Goal: Find specific page/section: Find specific page/section

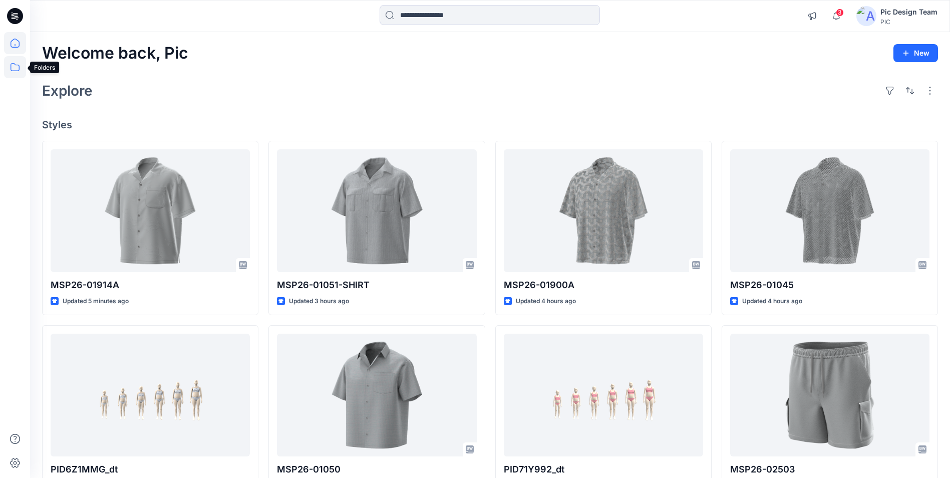
click at [21, 72] on icon at bounding box center [15, 67] width 22 height 22
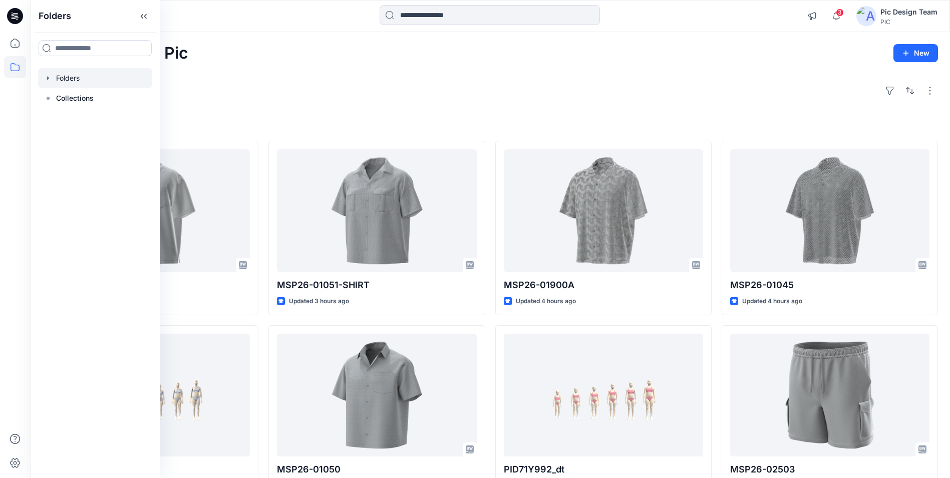
drag, startPoint x: 111, startPoint y: 75, endPoint x: 110, endPoint y: 80, distance: 5.1
click at [111, 76] on div at bounding box center [95, 78] width 114 height 20
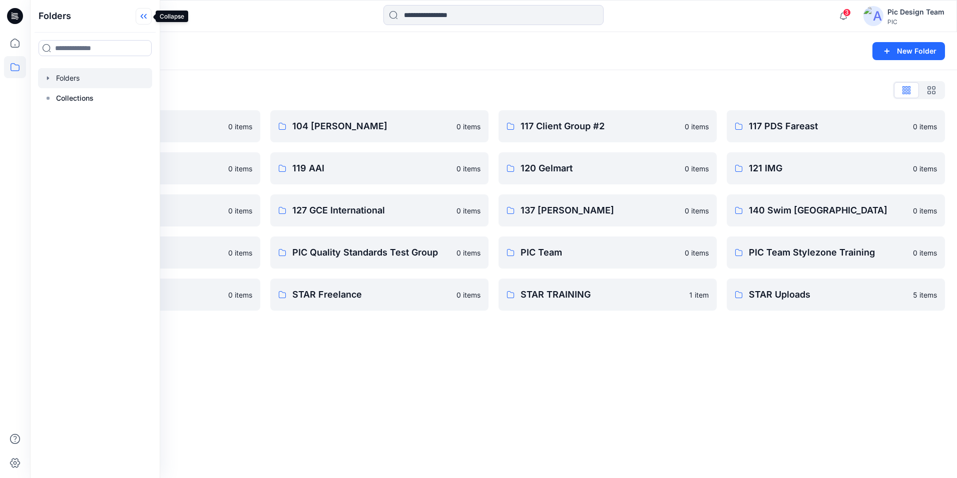
click at [142, 13] on icon at bounding box center [144, 16] width 16 height 17
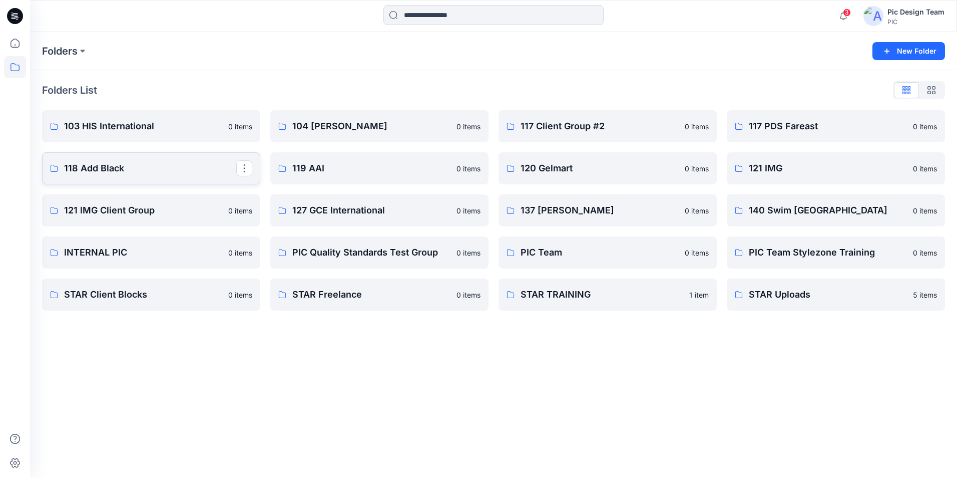
click at [166, 171] on p "118 Add Black" at bounding box center [150, 168] width 172 height 14
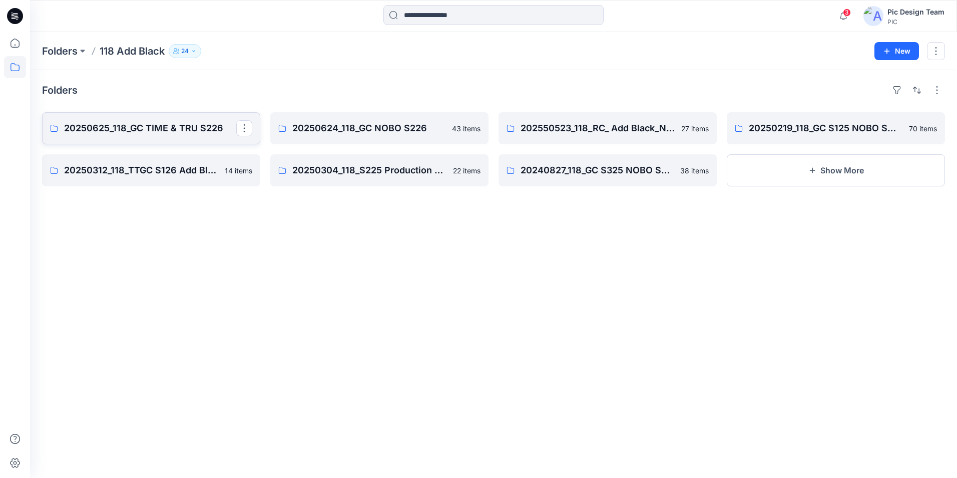
click at [185, 126] on p "20250625_118_GC TIME & TRU S226" at bounding box center [150, 128] width 172 height 14
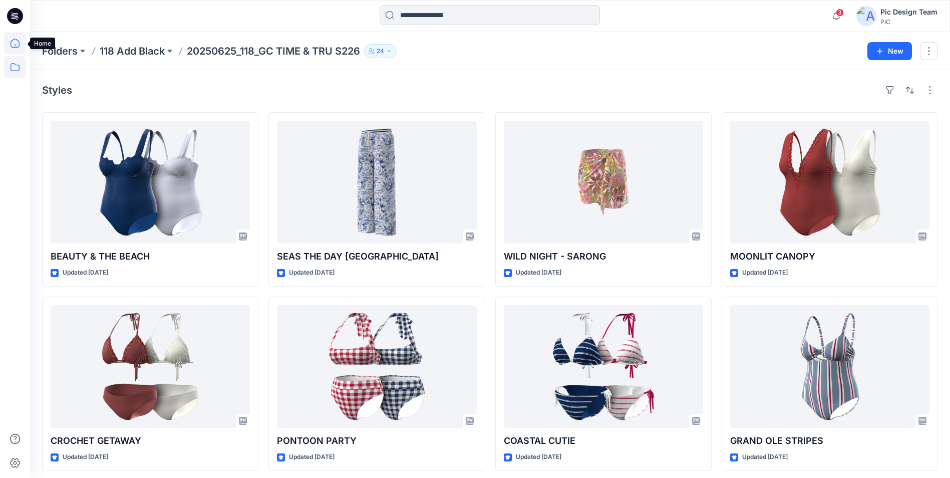
click at [13, 47] on icon at bounding box center [15, 43] width 22 height 22
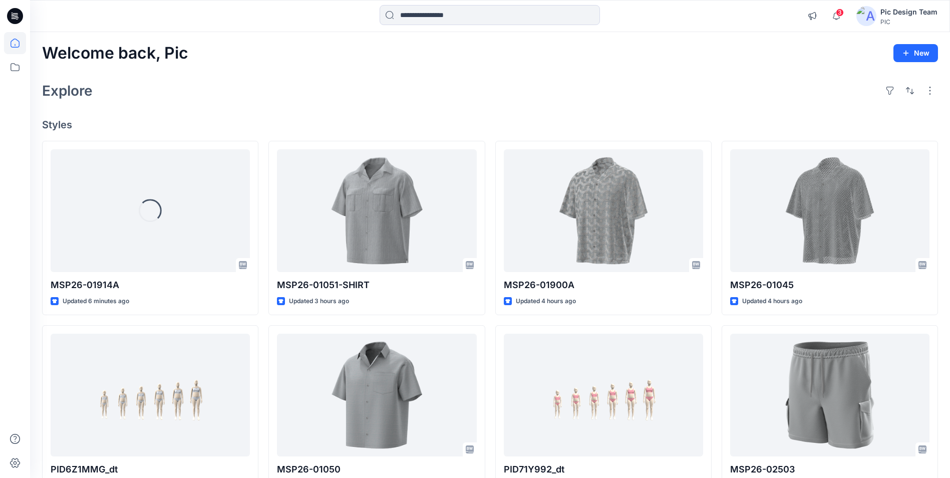
click at [15, 46] on icon at bounding box center [15, 43] width 22 height 22
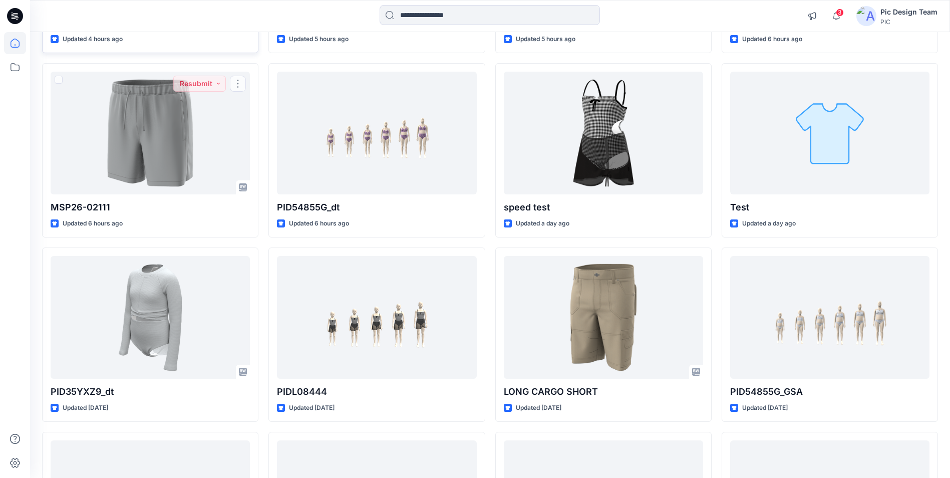
scroll to position [304, 0]
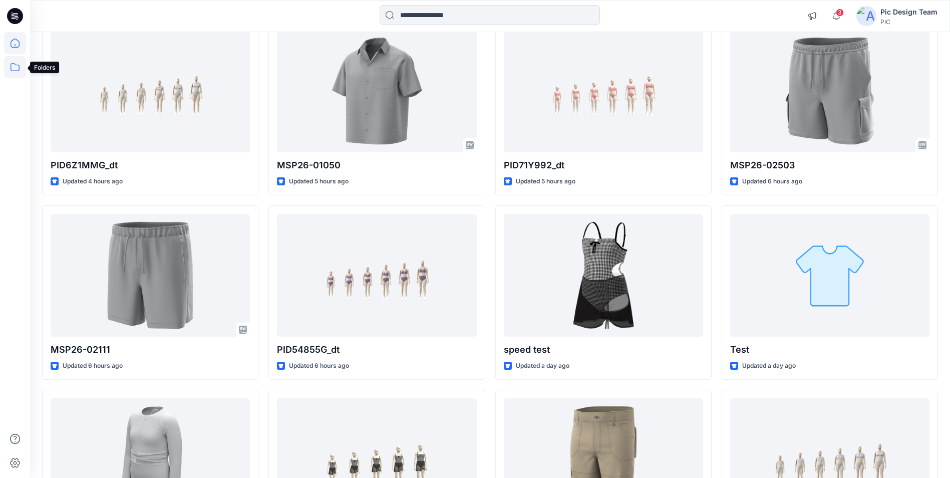
click at [13, 67] on icon at bounding box center [15, 67] width 22 height 22
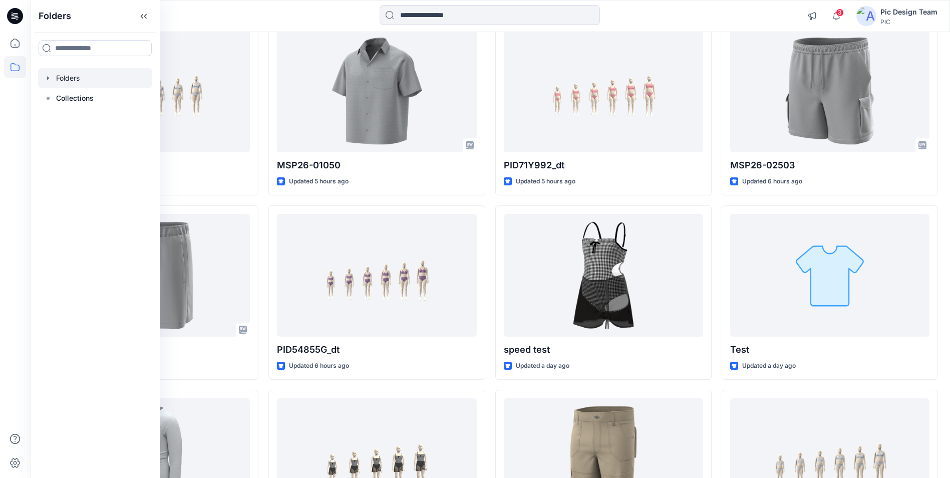
click at [81, 83] on div at bounding box center [95, 78] width 114 height 20
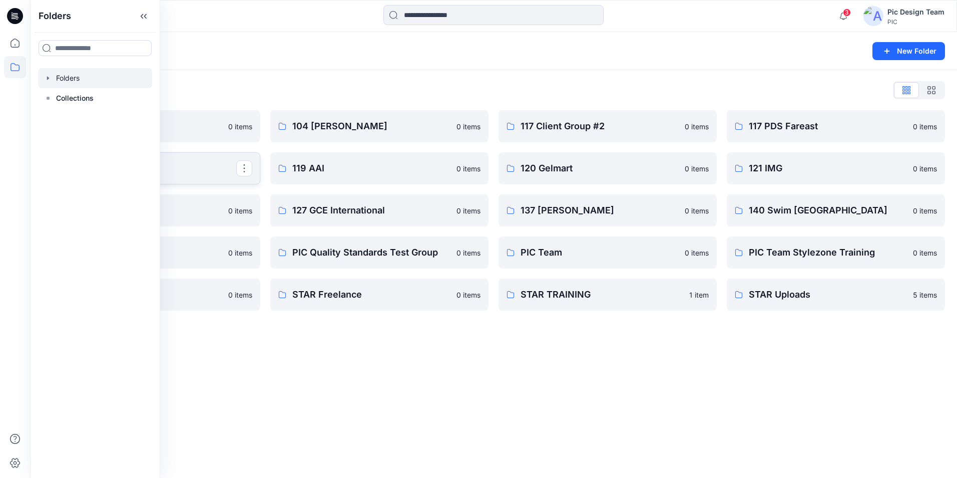
click at [179, 169] on p "118 Add Black" at bounding box center [150, 168] width 172 height 14
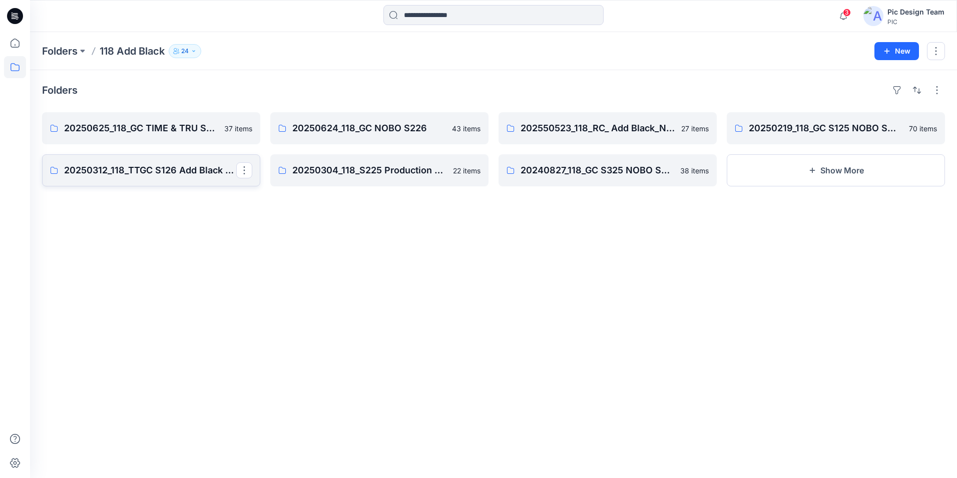
click at [170, 175] on p "20250312_118_TTGC S126 Add Black Time & Tru" at bounding box center [150, 170] width 172 height 14
click at [23, 76] on icon at bounding box center [15, 67] width 22 height 22
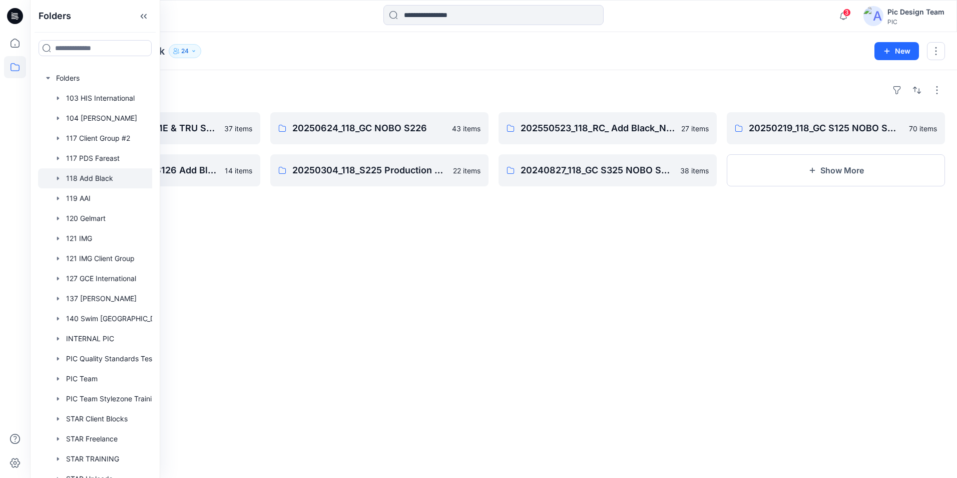
click at [14, 68] on icon at bounding box center [15, 67] width 22 height 22
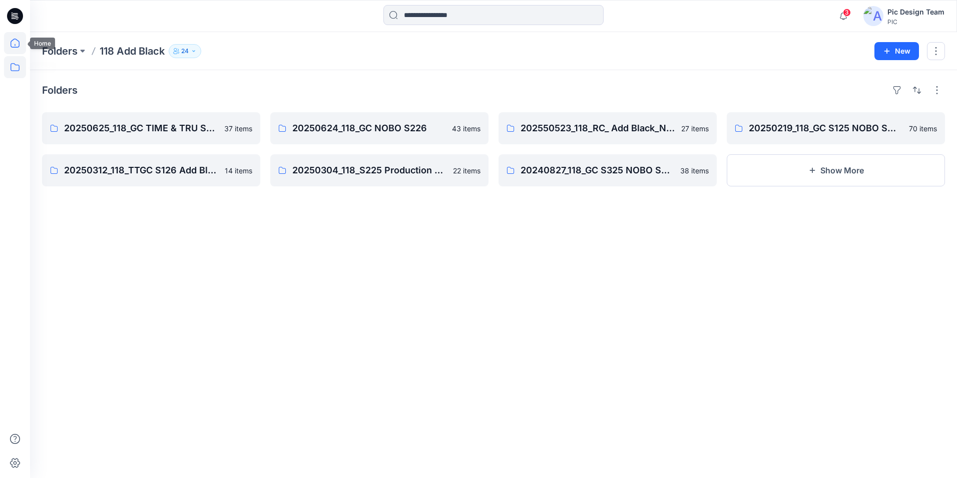
click at [17, 49] on icon at bounding box center [15, 43] width 22 height 22
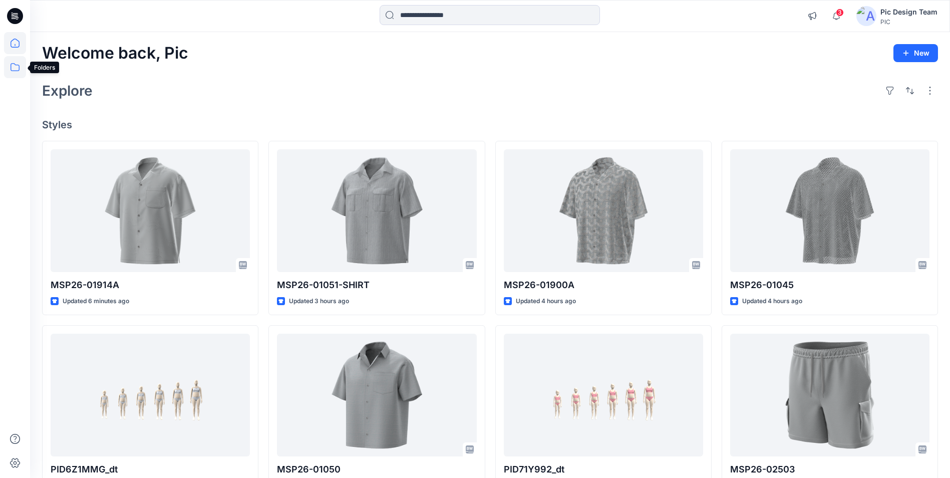
click at [17, 62] on icon at bounding box center [15, 67] width 22 height 22
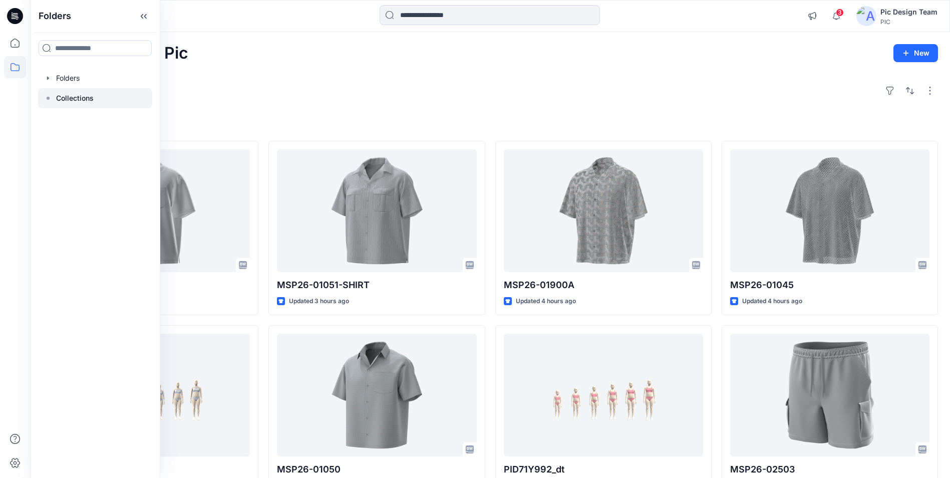
click at [106, 89] on div at bounding box center [95, 98] width 114 height 20
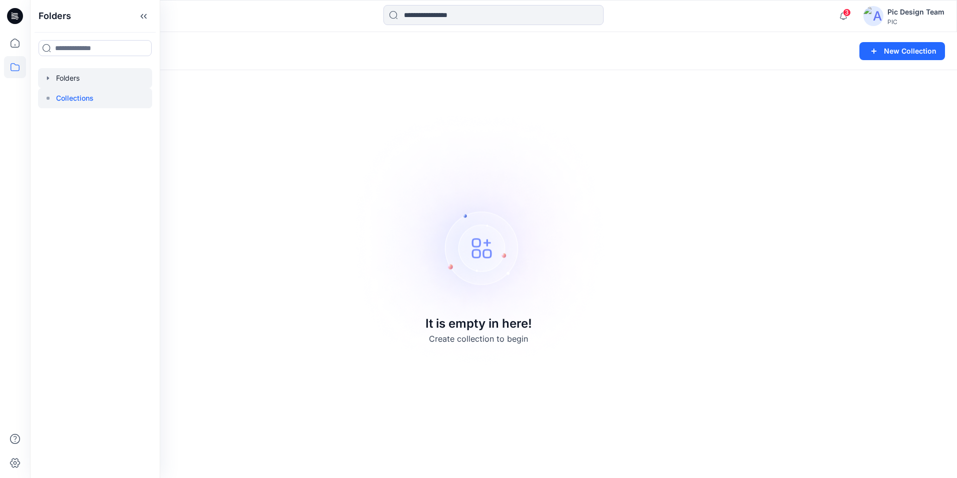
click at [101, 85] on div at bounding box center [95, 78] width 114 height 20
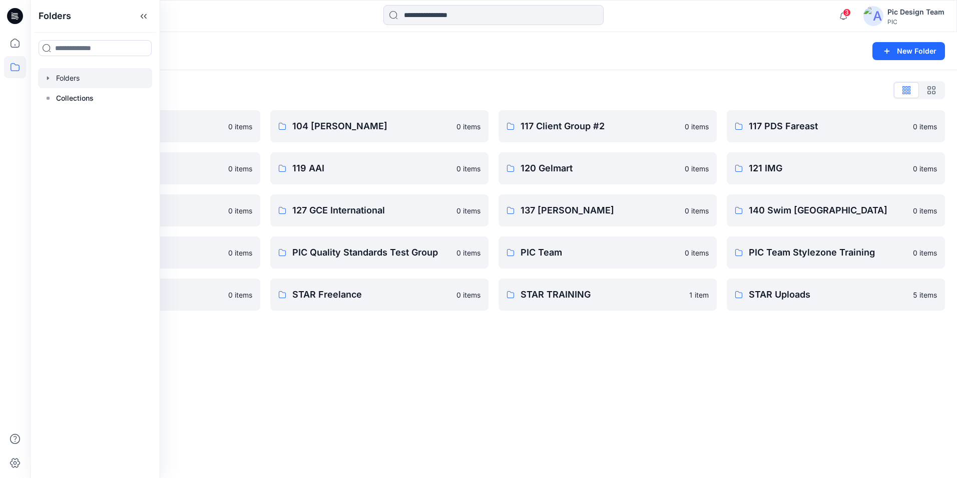
click at [484, 347] on div "Folders New Folder Folders List 103 HIS International 0 items 118 Add Black 0 i…" at bounding box center [493, 255] width 927 height 446
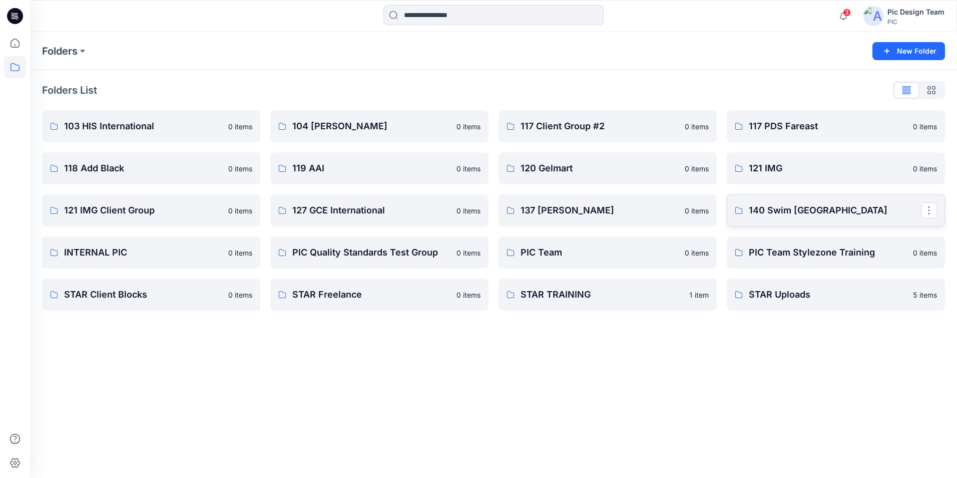
click at [790, 207] on p "140 Swim [GEOGRAPHIC_DATA]" at bounding box center [835, 210] width 172 height 14
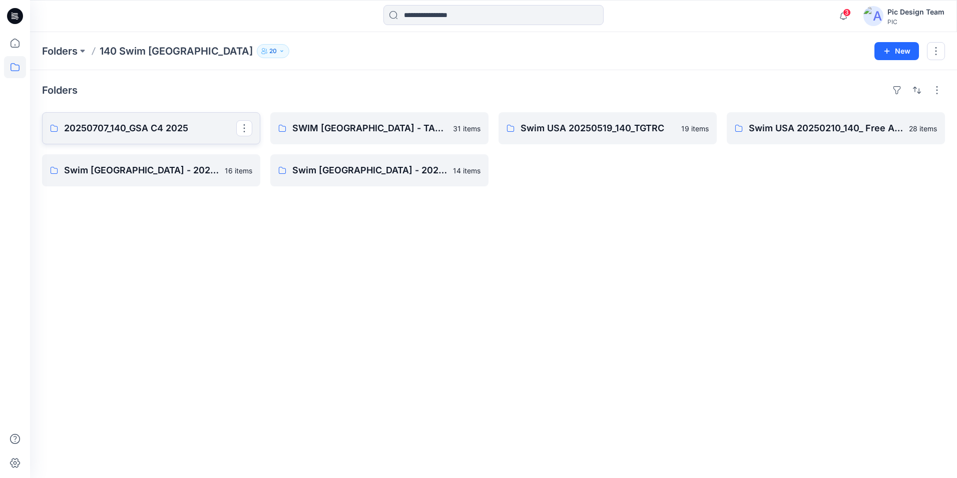
click at [146, 127] on p "20250707_140_GSA C4 2025" at bounding box center [150, 128] width 172 height 14
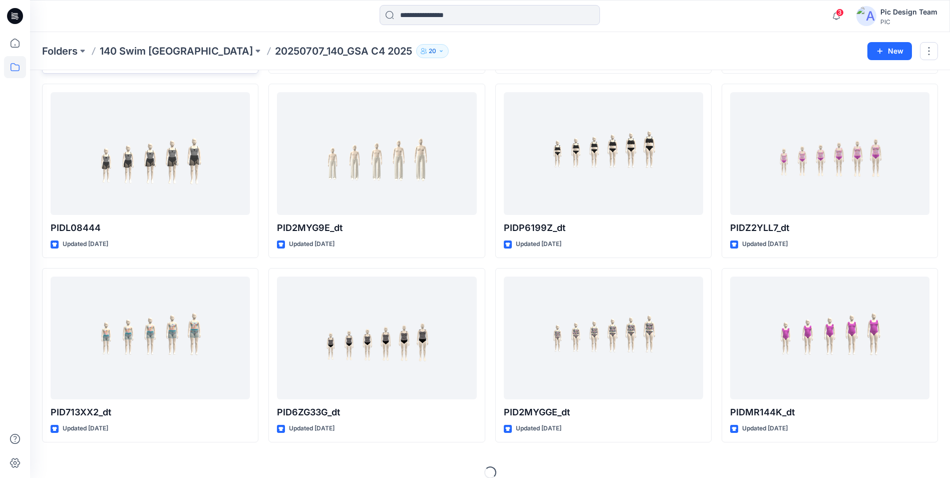
scroll to position [225, 0]
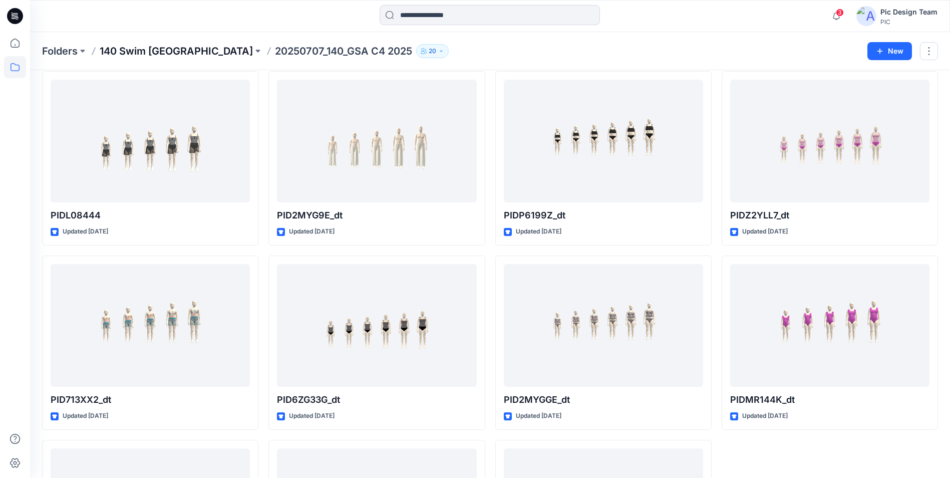
click at [136, 53] on p "140 Swim [GEOGRAPHIC_DATA]" at bounding box center [176, 51] width 153 height 14
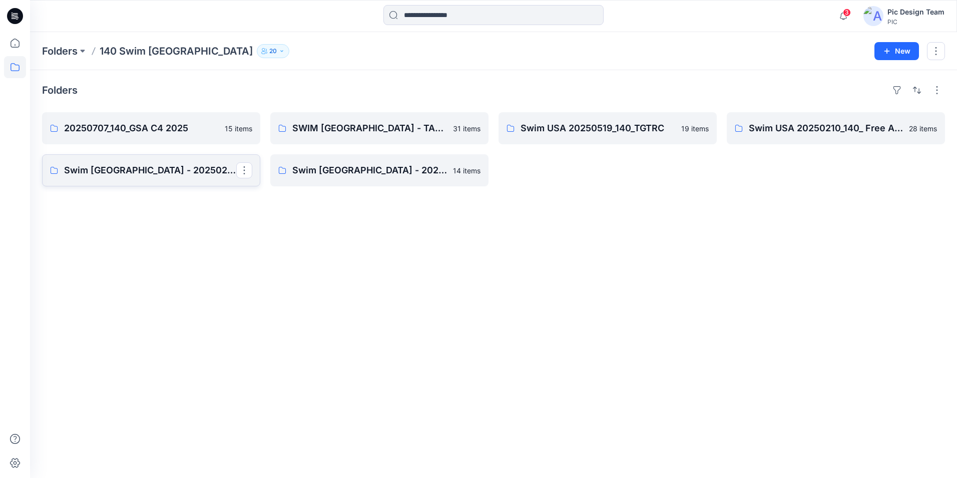
click at [156, 173] on p "Swim [GEOGRAPHIC_DATA] - 20250210_140_Free Assembly 3D Pilot- Fixture 1" at bounding box center [150, 170] width 172 height 14
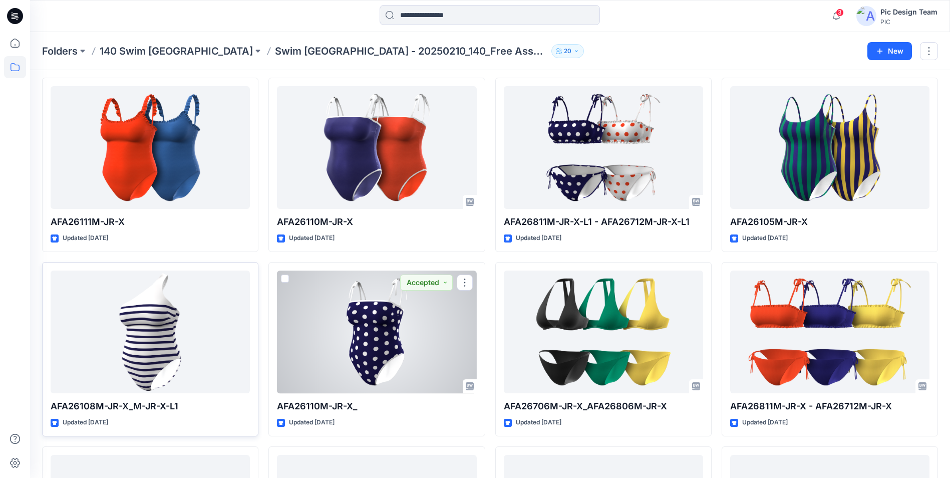
scroll to position [223, 0]
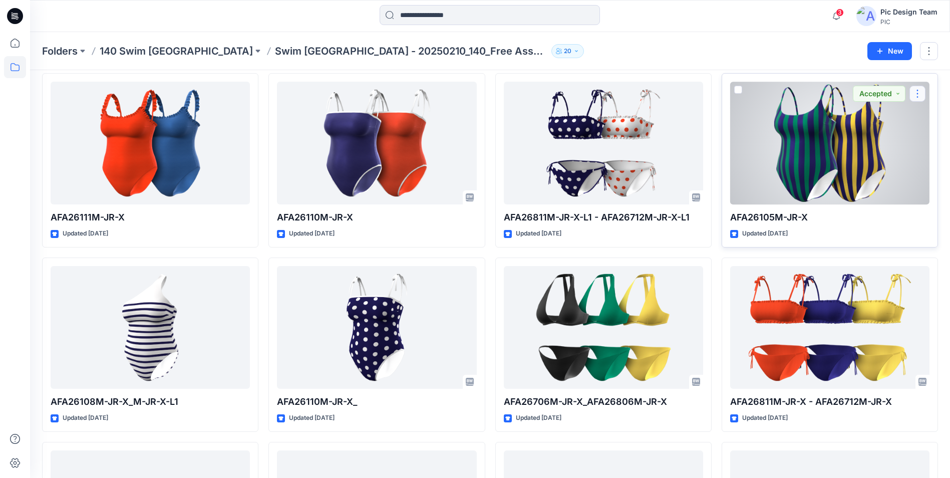
click at [916, 95] on button "button" at bounding box center [917, 94] width 16 height 16
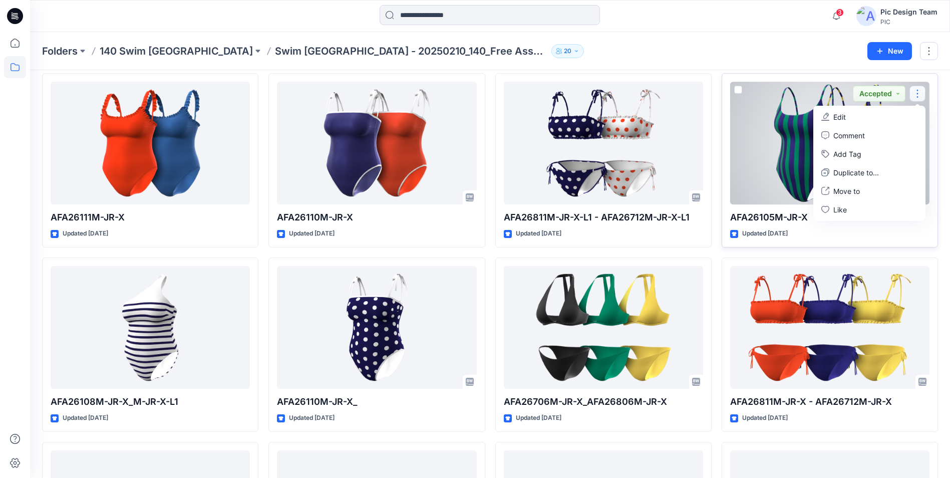
click at [788, 134] on div at bounding box center [829, 143] width 199 height 123
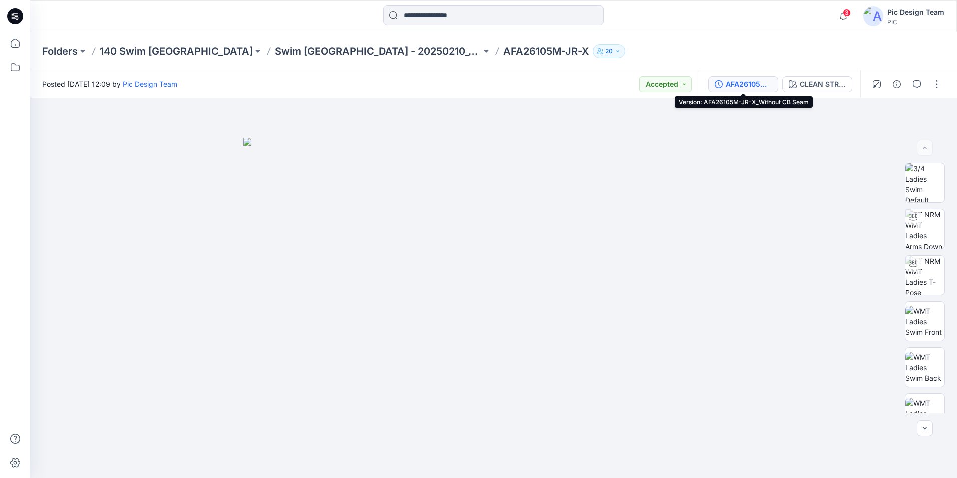
click at [753, 87] on div "AFA26105M-JR-X_Without CB Seam" at bounding box center [749, 84] width 46 height 11
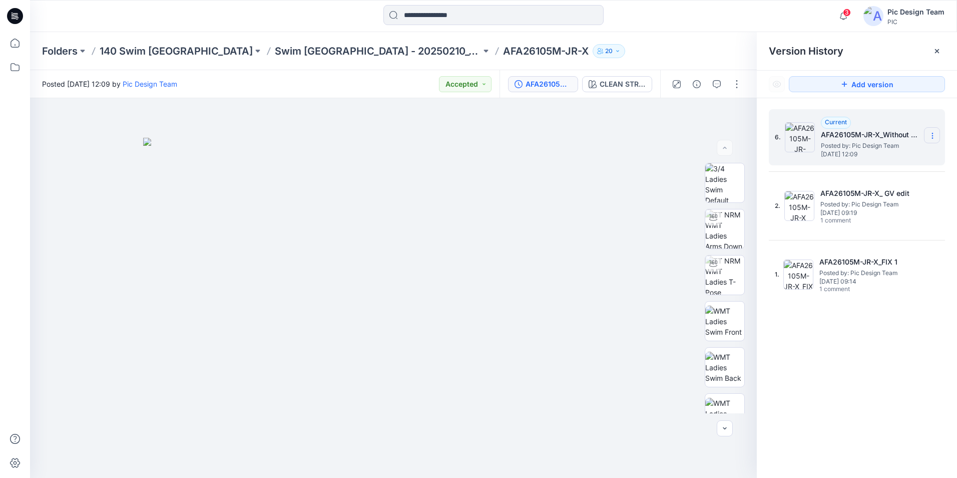
click at [934, 136] on icon at bounding box center [933, 136] width 8 height 8
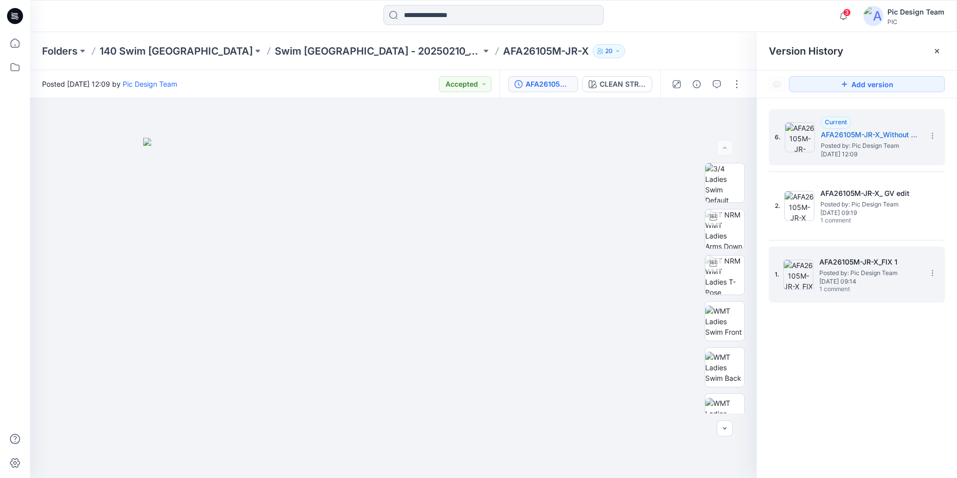
drag, startPoint x: 831, startPoint y: 403, endPoint x: 888, endPoint y: 300, distance: 117.6
click at [832, 403] on div "6. Current AFA26105M-JR-X_Without CB Seam Posted by: Pic Design Team [DATE] 12:…" at bounding box center [857, 295] width 200 height 394
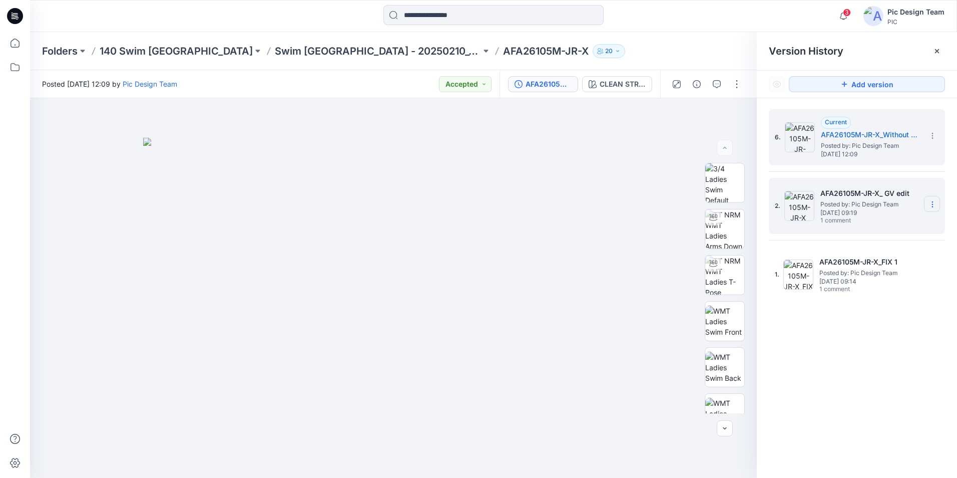
click at [936, 206] on icon at bounding box center [933, 204] width 8 height 8
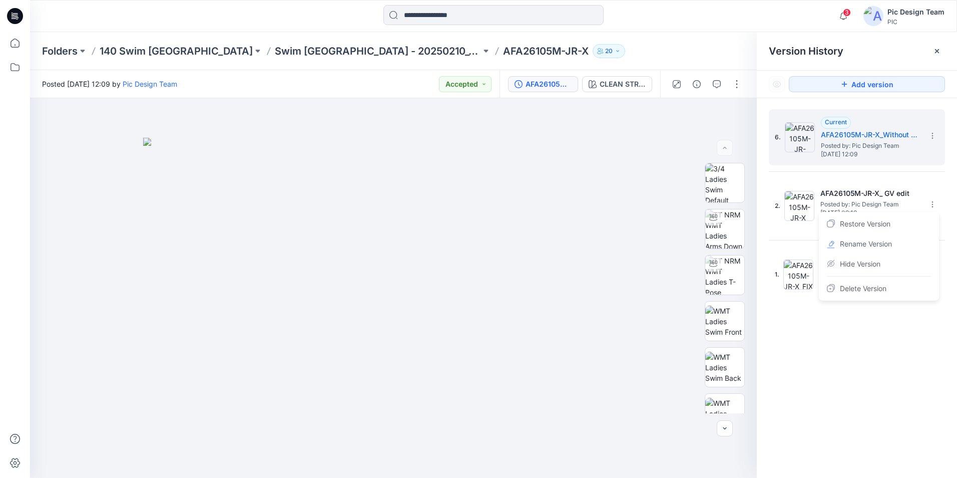
click at [888, 367] on div "6. Current AFA26105M-JR-X_Without CB Seam Posted by: Pic Design Team [DATE] 12:…" at bounding box center [857, 295] width 200 height 394
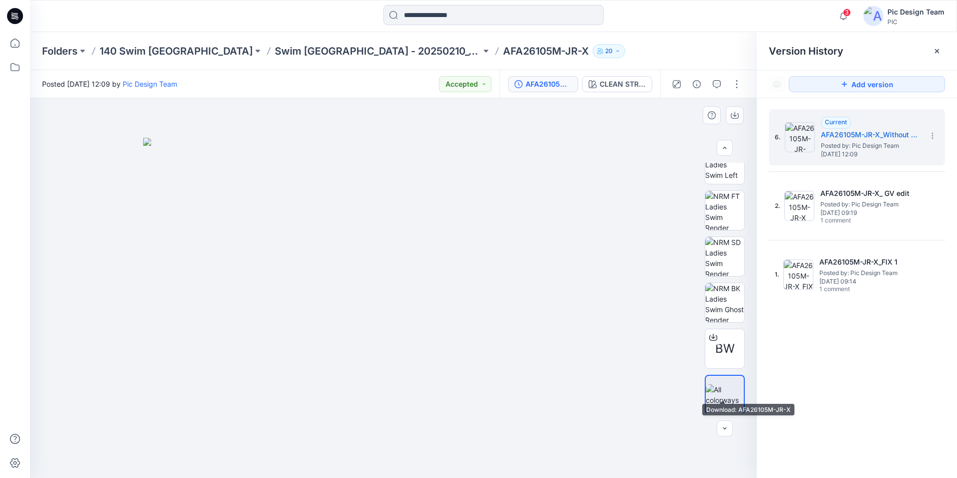
scroll to position [250, 0]
click at [714, 339] on div at bounding box center [713, 335] width 16 height 16
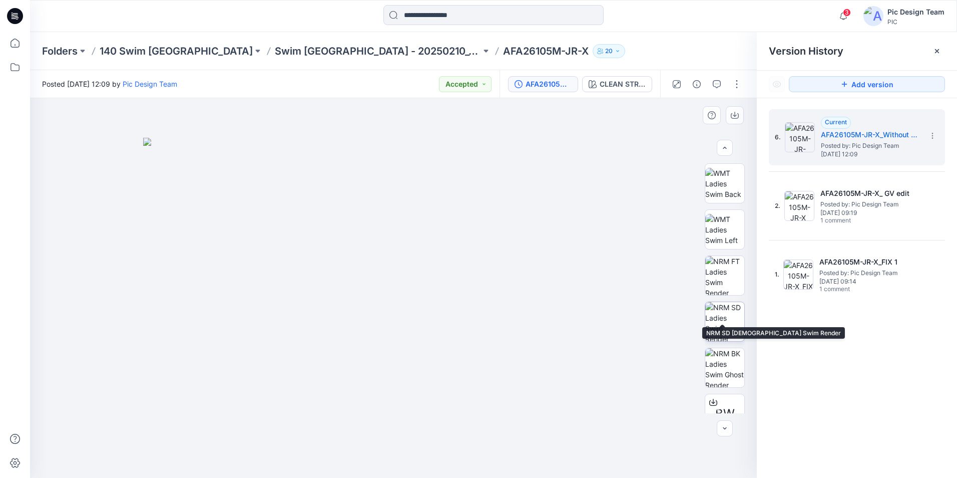
scroll to position [150, 0]
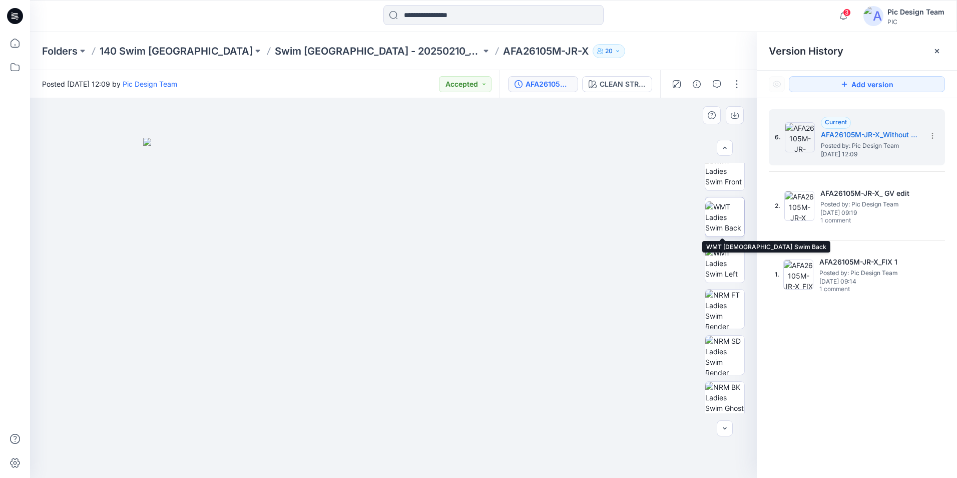
click at [715, 217] on img at bounding box center [724, 217] width 39 height 32
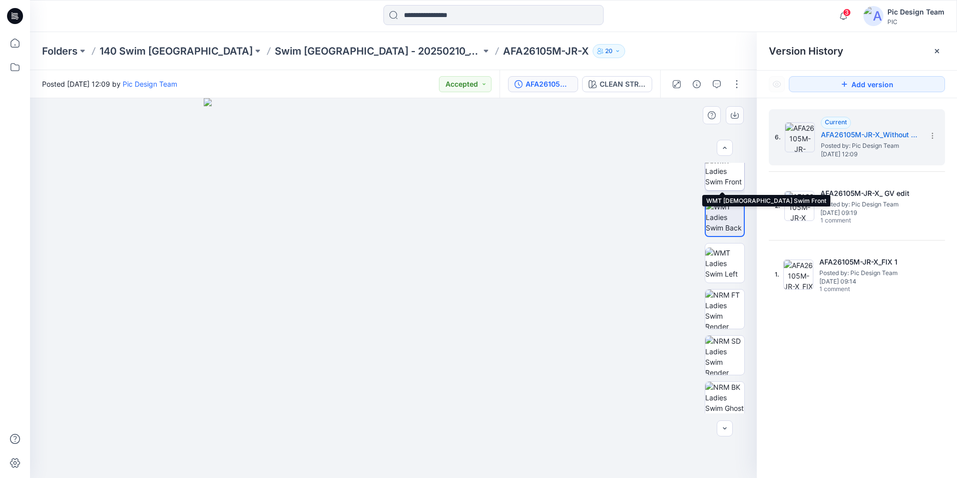
click at [718, 173] on img at bounding box center [724, 171] width 39 height 32
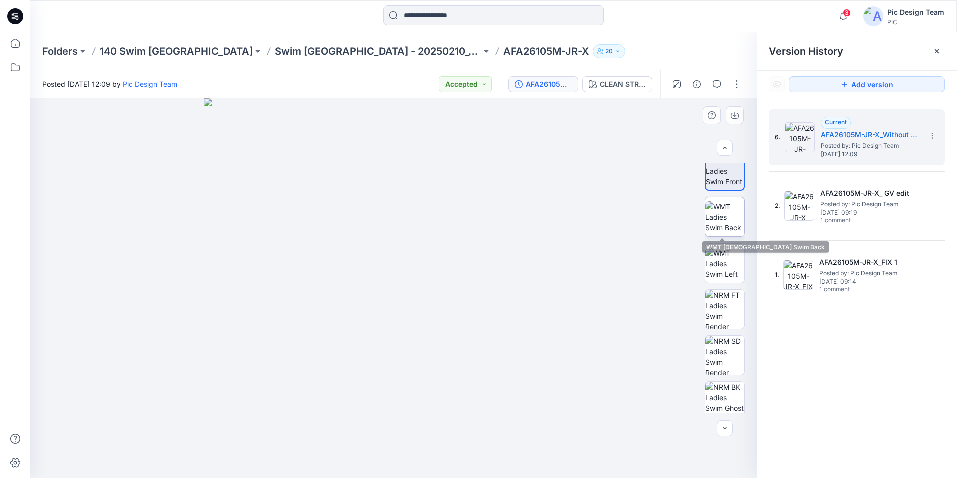
click at [733, 207] on img at bounding box center [724, 217] width 39 height 32
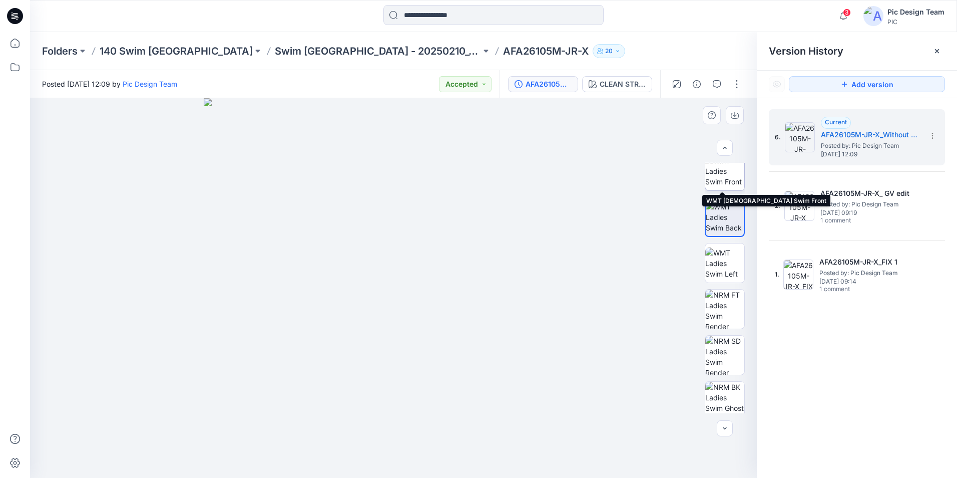
click at [725, 176] on img at bounding box center [724, 171] width 39 height 32
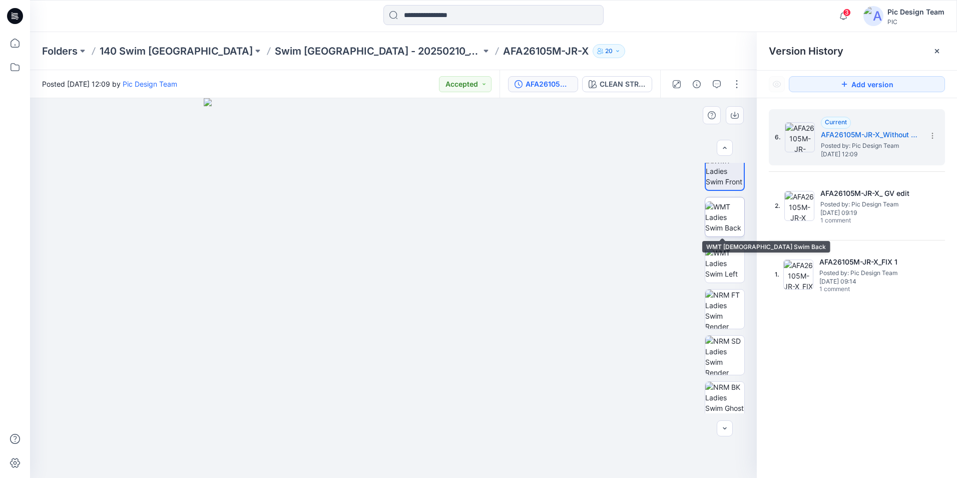
click at [720, 215] on img at bounding box center [724, 217] width 39 height 32
